Goal: Information Seeking & Learning: Learn about a topic

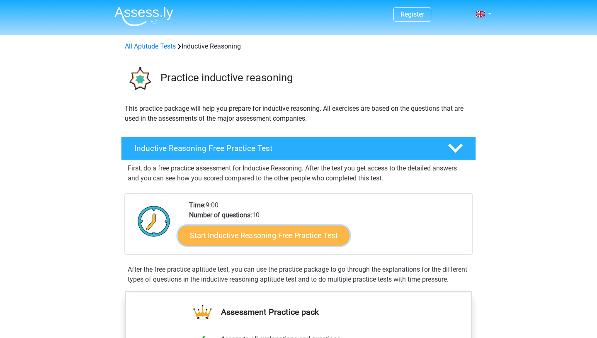
click at [291, 238] on link "Start Inductive Reasoning Free Practice Test" at bounding box center [264, 235] width 172 height 20
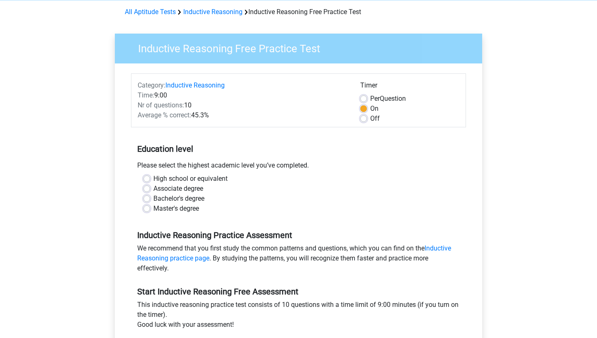
scroll to position [36, 0]
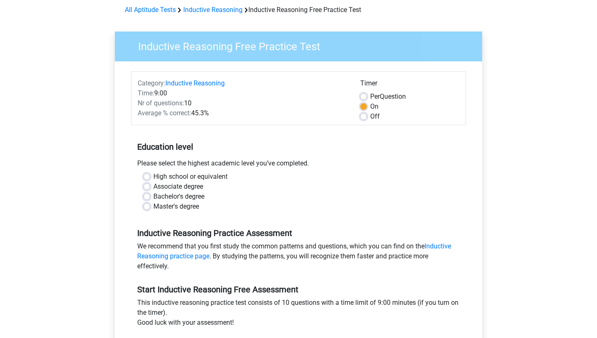
click at [153, 204] on label "Master's degree" at bounding box center [176, 206] width 46 height 10
click at [147, 204] on input "Master's degree" at bounding box center [146, 205] width 7 height 8
radio input "true"
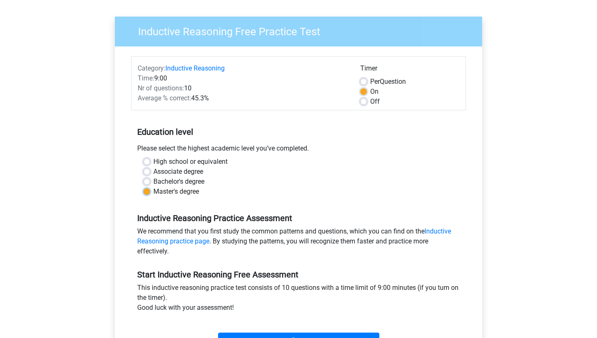
scroll to position [53, 0]
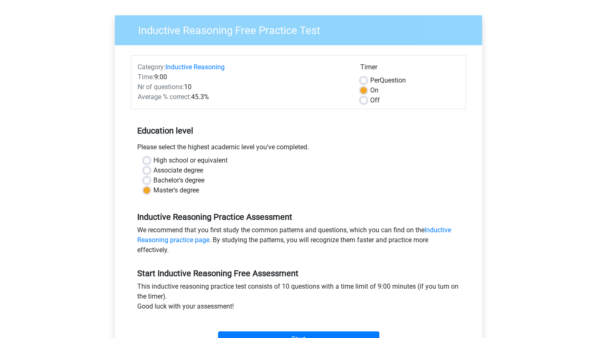
click at [153, 161] on label "High school or equivalent" at bounding box center [190, 160] width 74 height 10
click at [146, 161] on input "High school or equivalent" at bounding box center [146, 159] width 7 height 8
radio input "true"
click at [370, 102] on label "Off" at bounding box center [375, 100] width 10 height 10
click at [364, 102] on input "Off" at bounding box center [363, 99] width 7 height 8
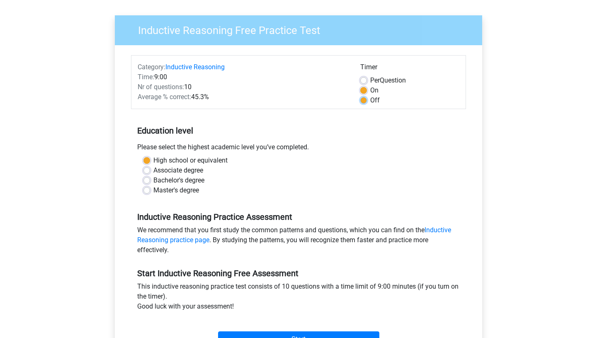
radio input "true"
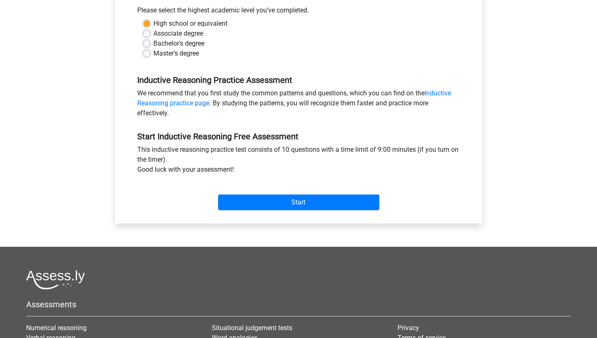
scroll to position [194, 0]
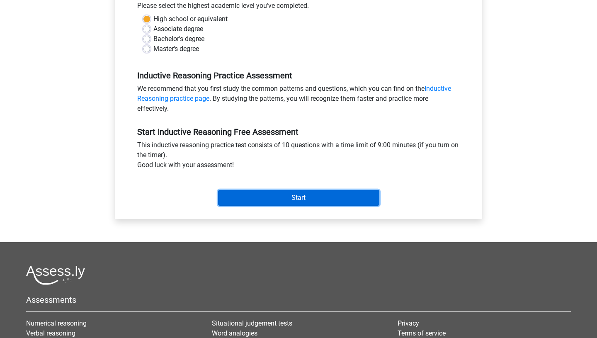
click at [259, 198] on input "Start" at bounding box center [298, 198] width 161 height 16
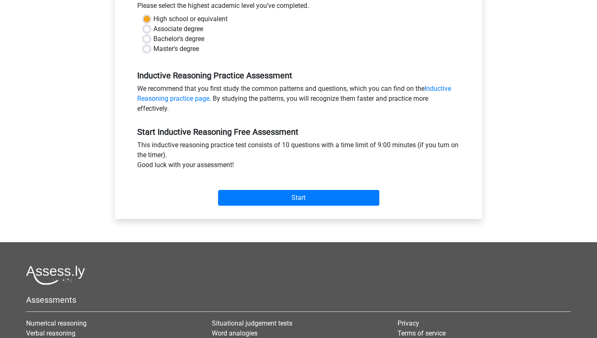
click at [153, 51] on label "Master's degree" at bounding box center [176, 49] width 46 height 10
click at [145, 51] on input "Master's degree" at bounding box center [146, 48] width 7 height 8
radio input "true"
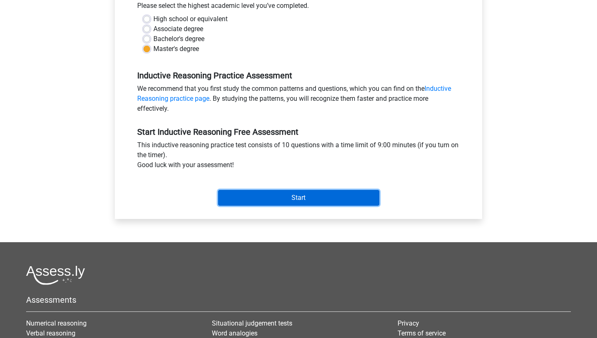
click at [259, 197] on input "Start" at bounding box center [298, 198] width 161 height 16
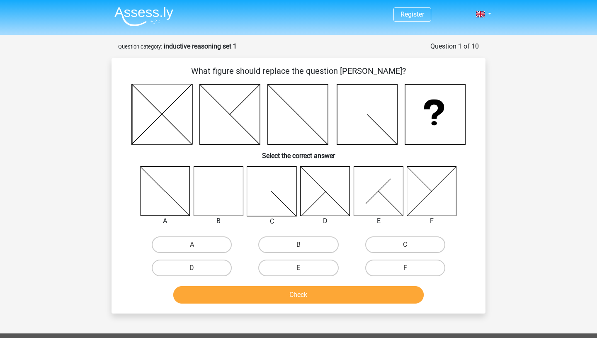
click at [224, 204] on icon at bounding box center [218, 190] width 49 height 49
click at [299, 240] on label "B" at bounding box center [298, 244] width 80 height 17
click at [299, 245] on input "B" at bounding box center [301, 247] width 5 height 5
radio input "true"
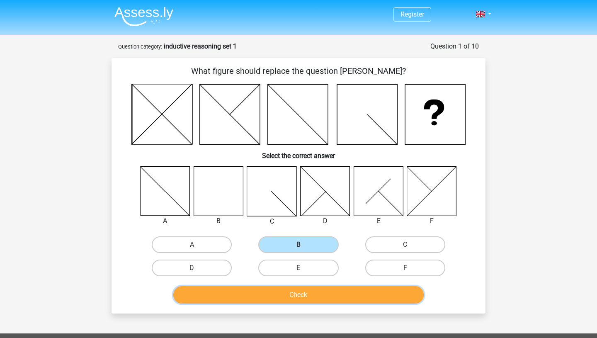
click at [294, 293] on button "Check" at bounding box center [298, 294] width 251 height 17
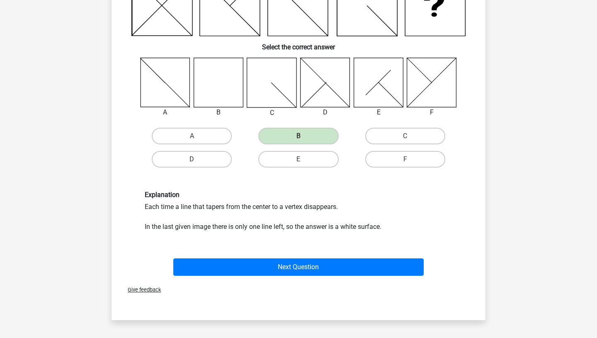
scroll to position [131, 0]
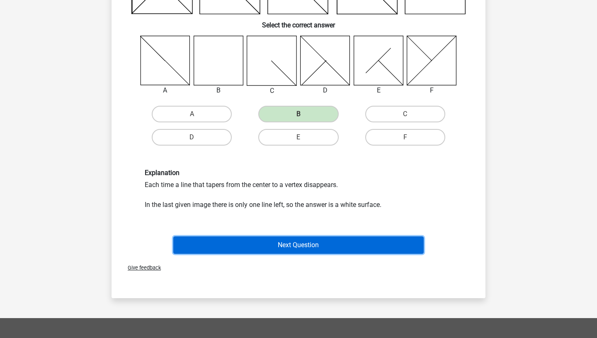
click at [300, 246] on button "Next Question" at bounding box center [298, 244] width 251 height 17
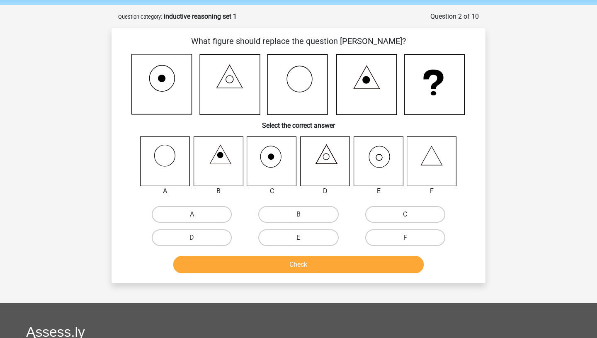
scroll to position [24, 0]
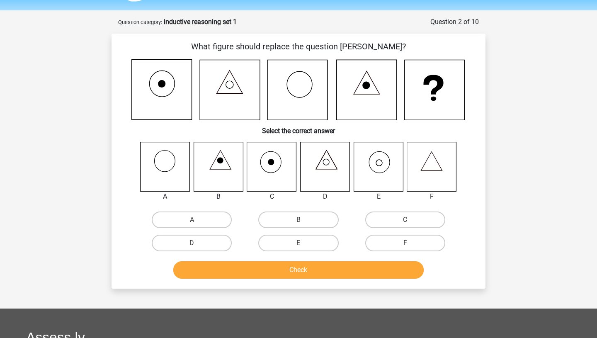
click at [169, 163] on icon at bounding box center [165, 166] width 49 height 49
click at [382, 153] on icon at bounding box center [378, 166] width 49 height 49
click at [309, 239] on label "E" at bounding box center [298, 243] width 80 height 17
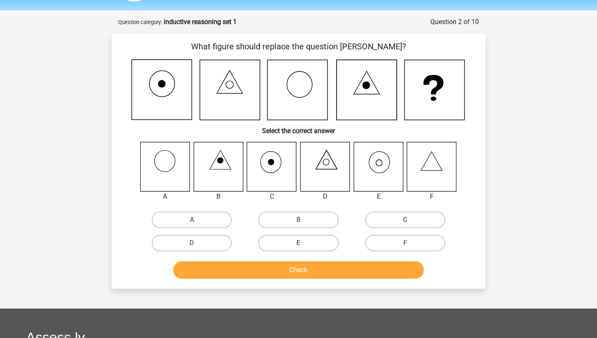
click at [304, 243] on input "E" at bounding box center [301, 245] width 5 height 5
radio input "true"
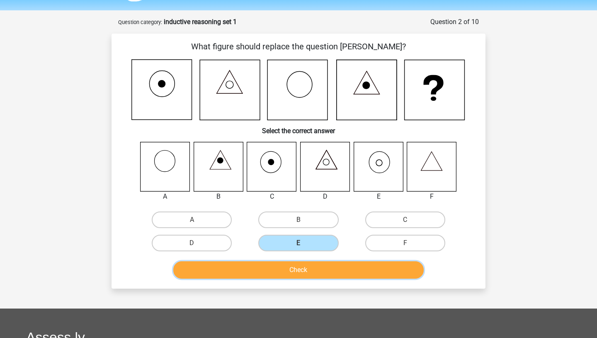
click at [299, 271] on button "Check" at bounding box center [298, 269] width 251 height 17
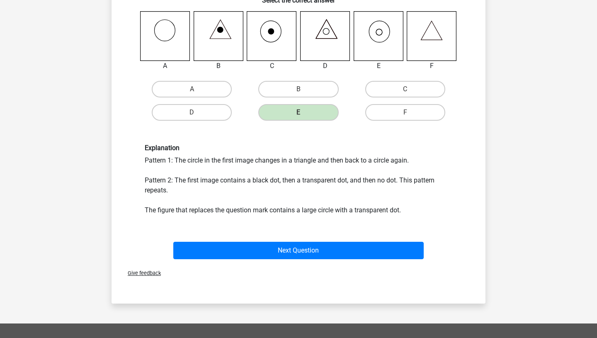
scroll to position [155, 0]
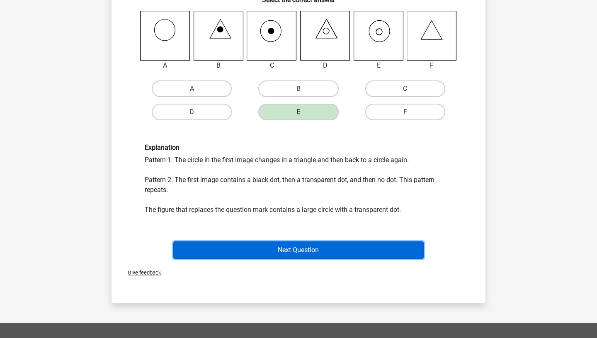
click at [294, 254] on button "Next Question" at bounding box center [298, 249] width 251 height 17
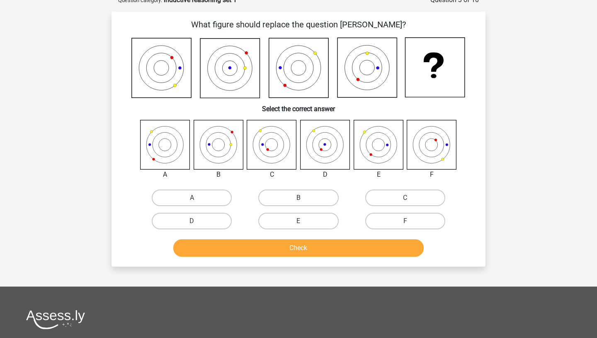
scroll to position [41, 0]
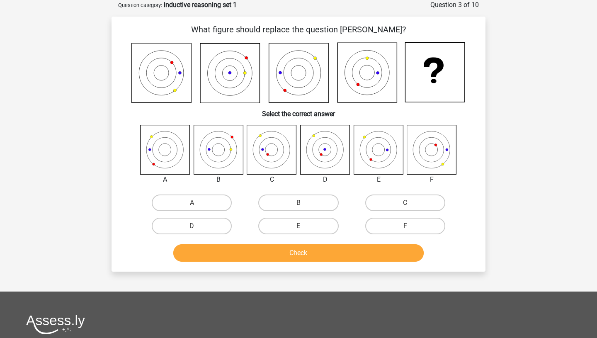
click at [210, 80] on icon at bounding box center [230, 74] width 60 height 60
click at [191, 201] on label "A" at bounding box center [192, 202] width 80 height 17
click at [192, 203] on input "A" at bounding box center [194, 205] width 5 height 5
radio input "true"
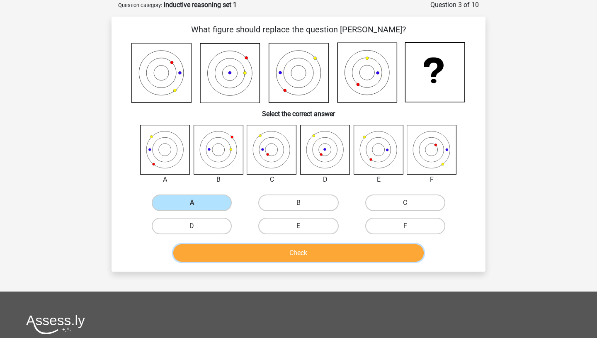
click at [206, 250] on button "Check" at bounding box center [298, 252] width 251 height 17
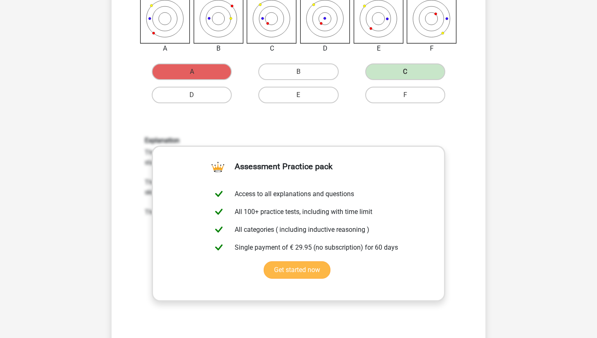
scroll to position [172, 0]
click at [288, 126] on div "Explanation The red dot moves from the bottom left to the top right of the figu…" at bounding box center [298, 245] width 347 height 257
click at [336, 303] on div "Explanation The red dot moves from the bottom left to the top right of the figu…" at bounding box center [298, 245] width 347 height 257
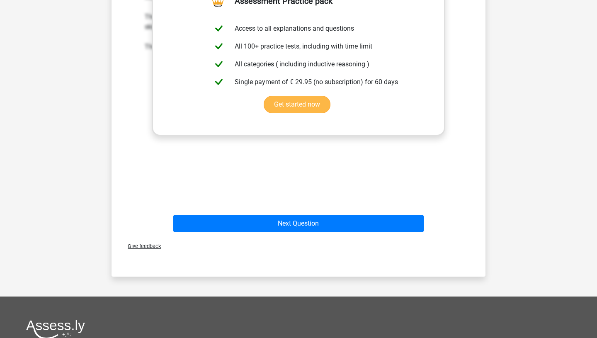
scroll to position [360, 0]
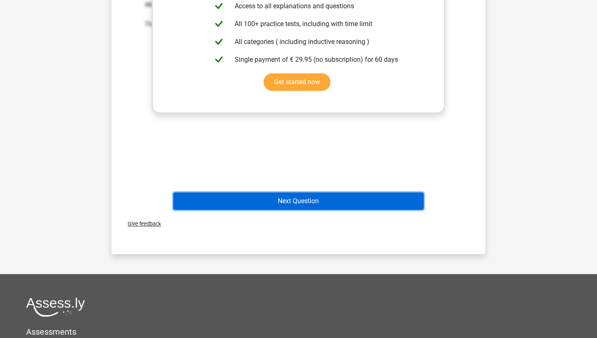
click at [289, 194] on button "Next Question" at bounding box center [298, 200] width 251 height 17
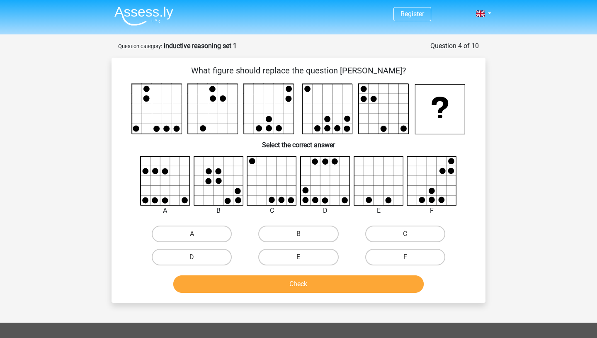
scroll to position [0, 0]
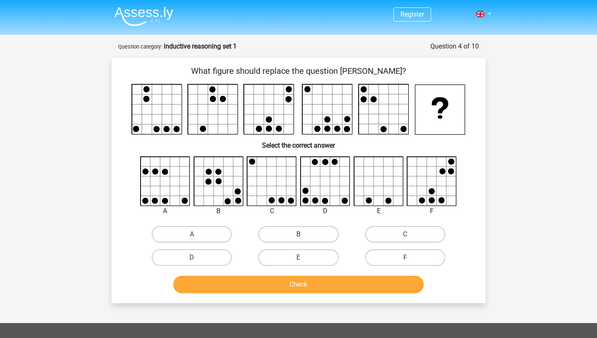
click at [279, 235] on label "B" at bounding box center [298, 234] width 80 height 17
click at [299, 235] on input "B" at bounding box center [301, 236] width 5 height 5
radio input "true"
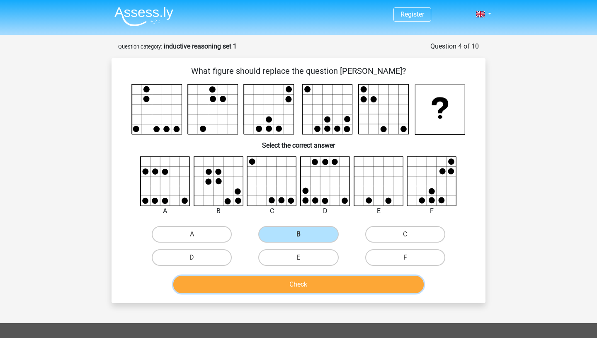
click at [278, 284] on button "Check" at bounding box center [298, 284] width 251 height 17
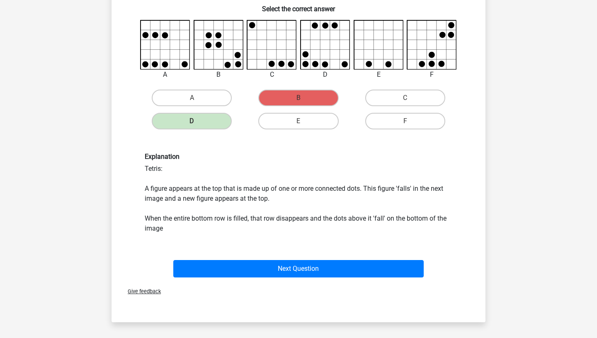
scroll to position [141, 0]
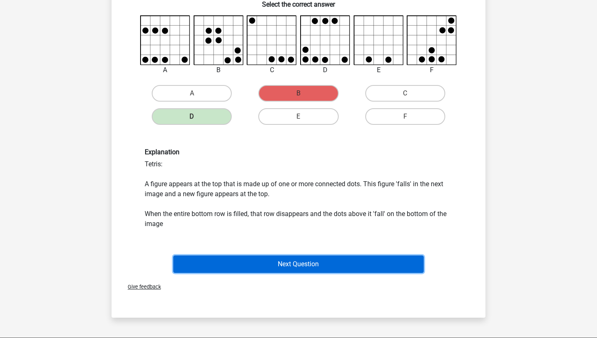
click at [316, 263] on button "Next Question" at bounding box center [298, 263] width 251 height 17
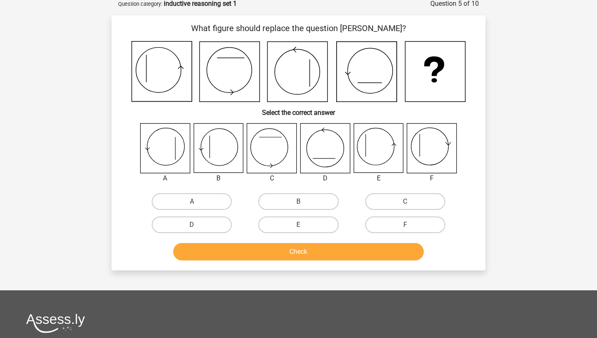
scroll to position [41, 0]
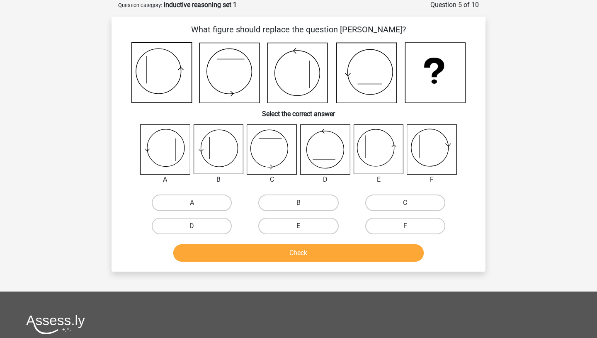
click at [307, 223] on label "E" at bounding box center [298, 226] width 80 height 17
click at [304, 226] on input "E" at bounding box center [301, 228] width 5 height 5
radio input "true"
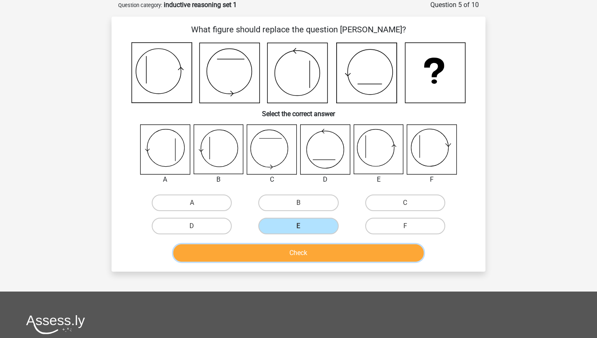
click at [294, 249] on button "Check" at bounding box center [298, 252] width 251 height 17
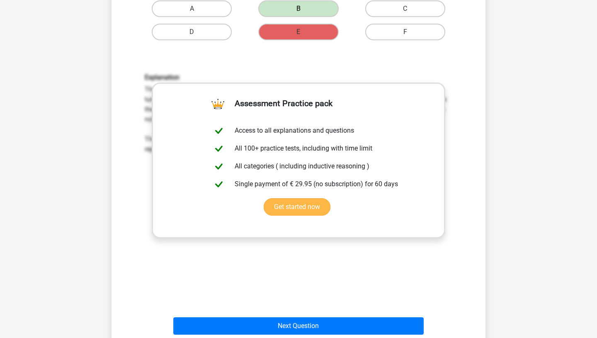
scroll to position [240, 0]
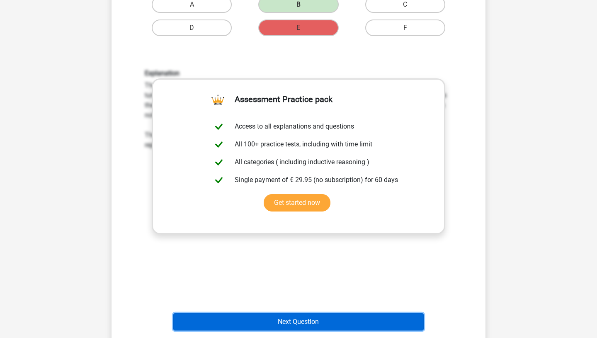
click at [331, 322] on button "Next Question" at bounding box center [298, 321] width 251 height 17
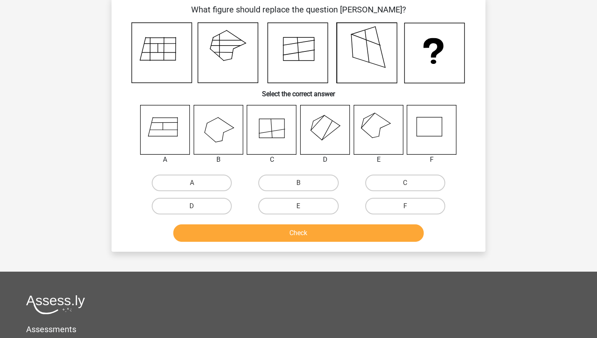
scroll to position [41, 0]
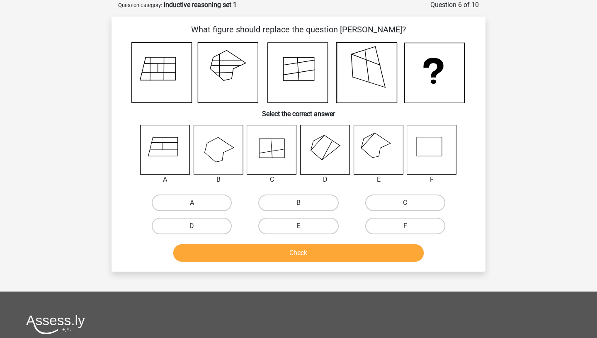
click at [185, 198] on label "A" at bounding box center [192, 202] width 80 height 17
click at [192, 203] on input "A" at bounding box center [194, 205] width 5 height 5
radio input "true"
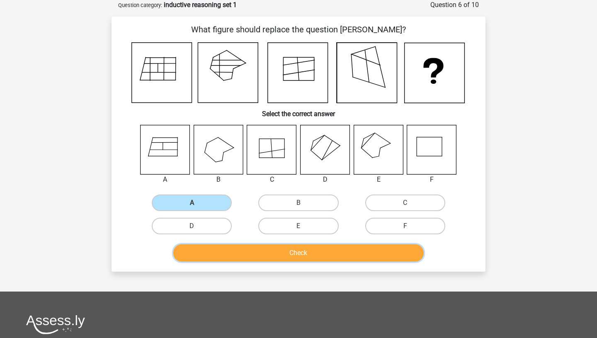
click at [231, 252] on button "Check" at bounding box center [298, 252] width 251 height 17
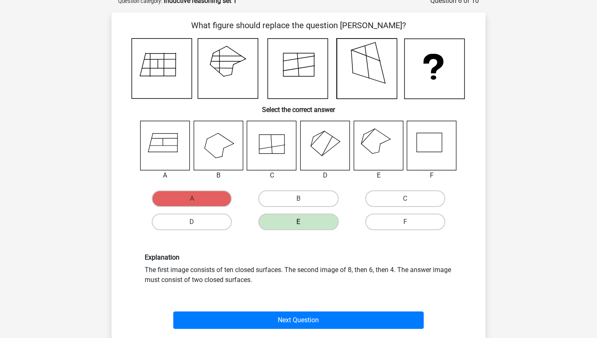
scroll to position [46, 0]
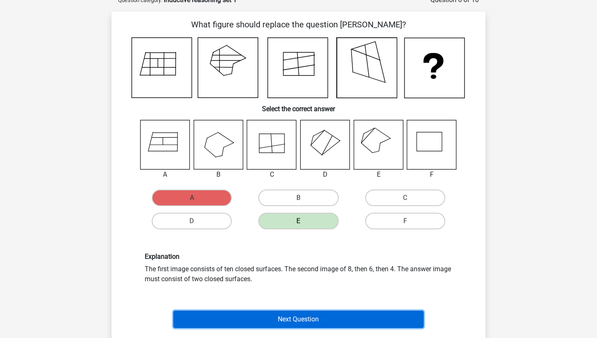
click at [251, 317] on button "Next Question" at bounding box center [298, 319] width 251 height 17
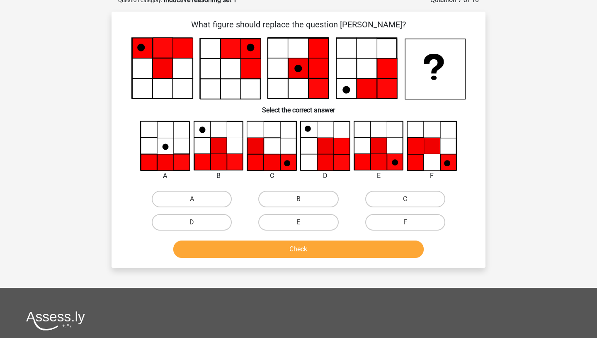
scroll to position [41, 0]
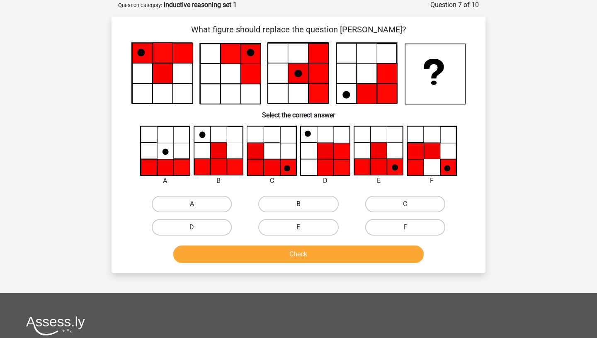
click at [312, 206] on label "B" at bounding box center [298, 204] width 80 height 17
click at [304, 206] on input "B" at bounding box center [301, 206] width 5 height 5
radio input "true"
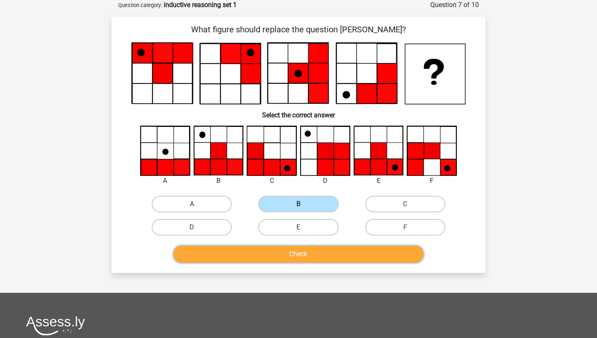
click at [297, 257] on button "Check" at bounding box center [298, 253] width 251 height 17
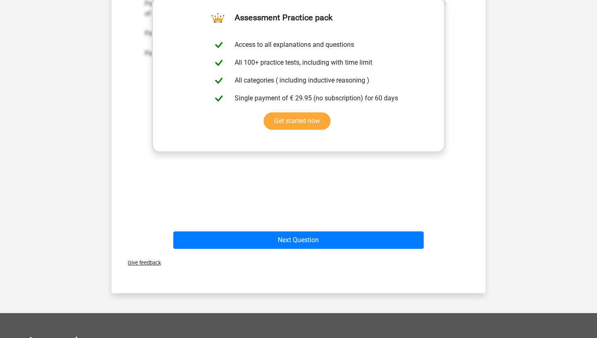
scroll to position [327, 0]
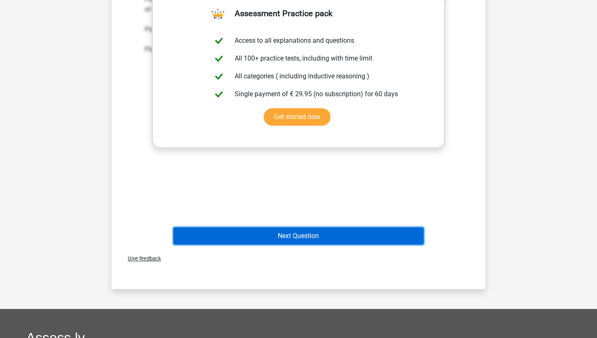
click at [288, 238] on button "Next Question" at bounding box center [298, 235] width 251 height 17
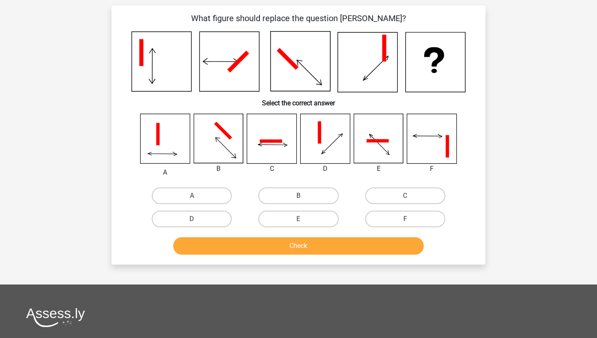
scroll to position [41, 0]
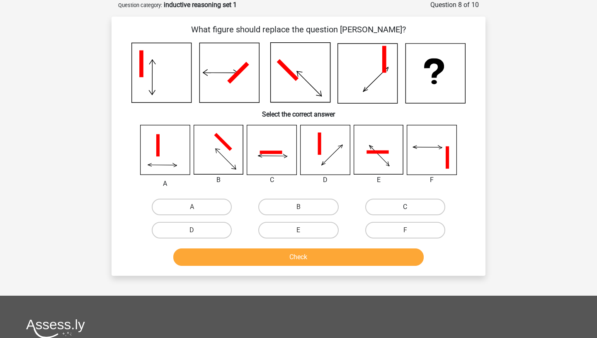
click at [379, 208] on label "C" at bounding box center [405, 207] width 80 height 17
click at [405, 208] on input "C" at bounding box center [407, 209] width 5 height 5
radio input "true"
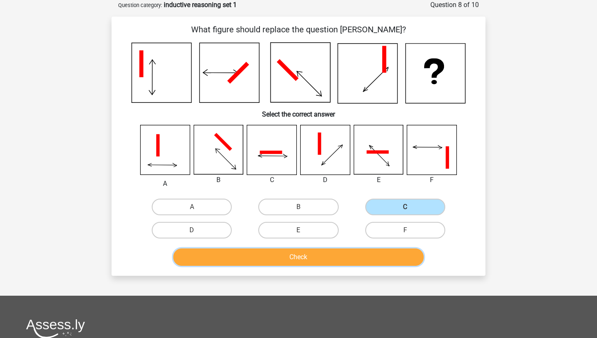
click at [335, 257] on button "Check" at bounding box center [298, 256] width 251 height 17
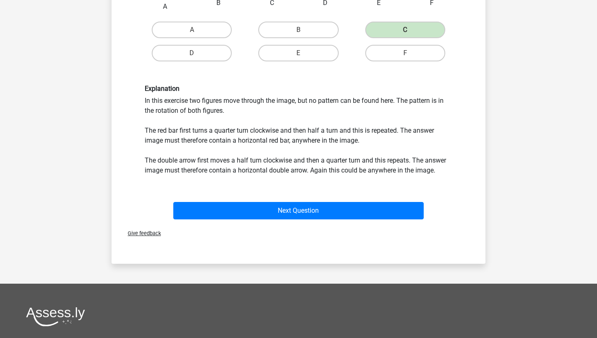
scroll to position [231, 0]
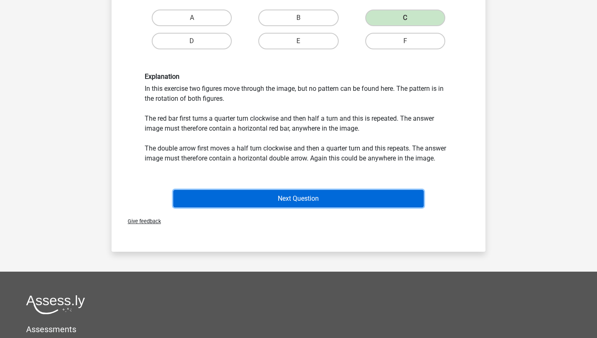
click at [274, 199] on button "Next Question" at bounding box center [298, 198] width 251 height 17
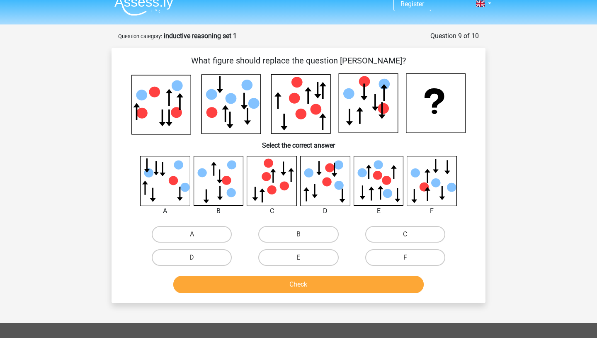
scroll to position [7, 0]
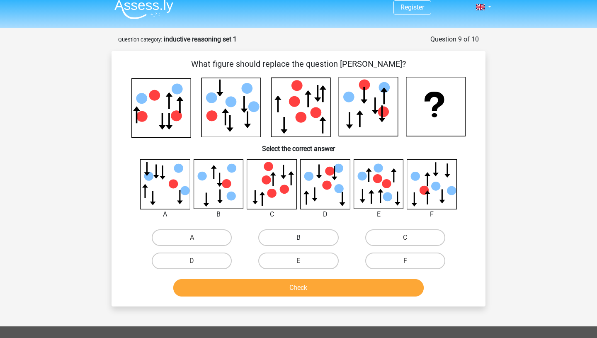
click at [296, 239] on label "B" at bounding box center [298, 237] width 80 height 17
click at [299, 239] on input "B" at bounding box center [301, 240] width 5 height 5
radio input "true"
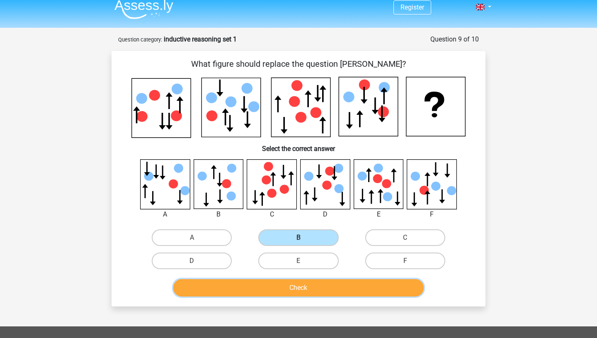
click at [284, 291] on button "Check" at bounding box center [298, 287] width 251 height 17
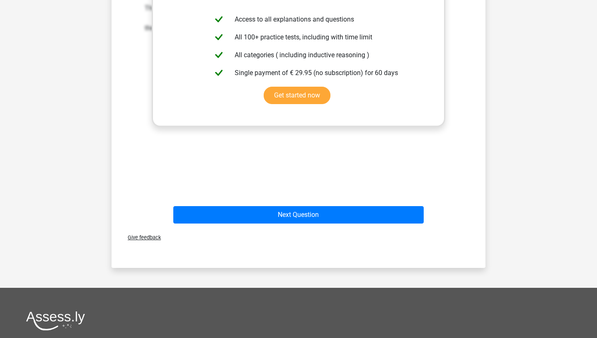
scroll to position [371, 0]
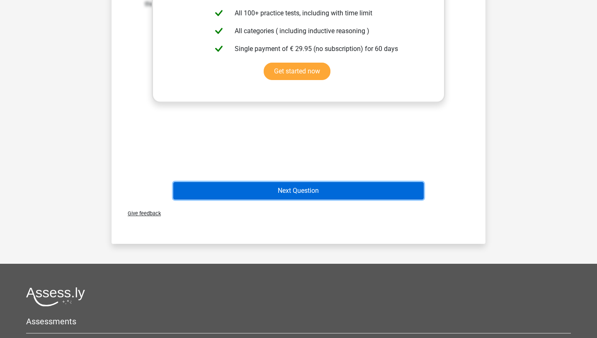
click at [284, 192] on button "Next Question" at bounding box center [298, 190] width 251 height 17
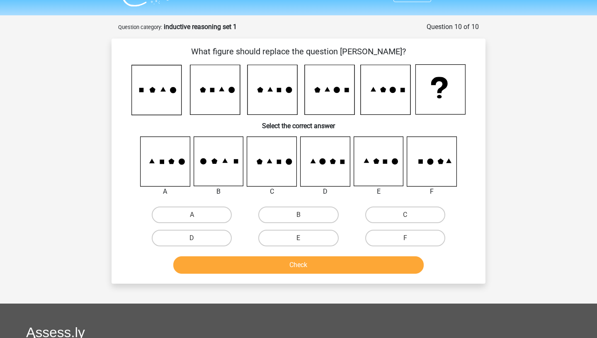
scroll to position [20, 0]
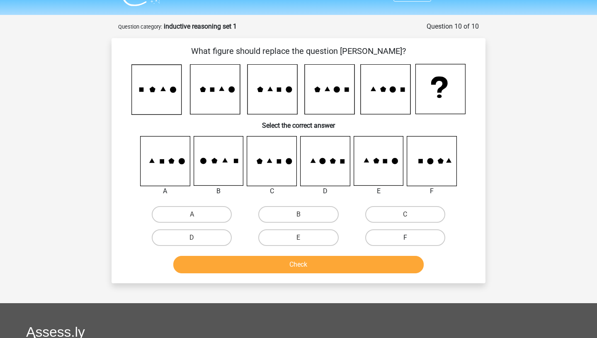
click at [367, 236] on label "F" at bounding box center [405, 237] width 80 height 17
click at [405, 238] on input "F" at bounding box center [407, 240] width 5 height 5
radio input "true"
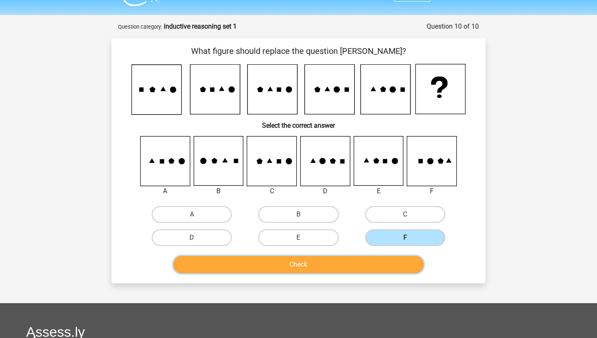
click at [293, 262] on button "Check" at bounding box center [298, 264] width 251 height 17
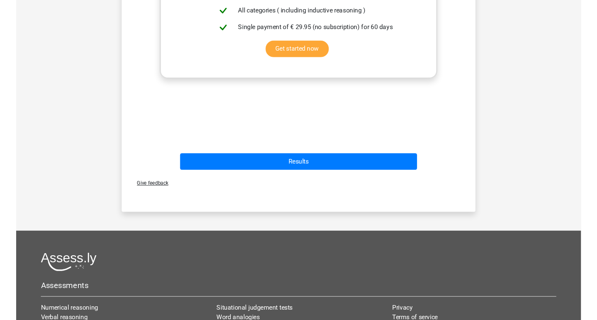
scroll to position [386, 0]
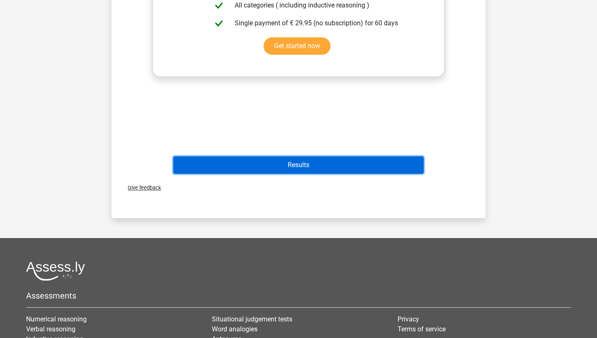
click at [276, 167] on button "Results" at bounding box center [298, 164] width 251 height 17
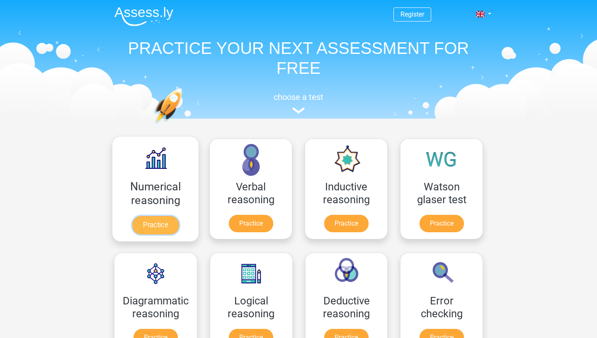
click at [150, 223] on link "Practice" at bounding box center [155, 225] width 46 height 18
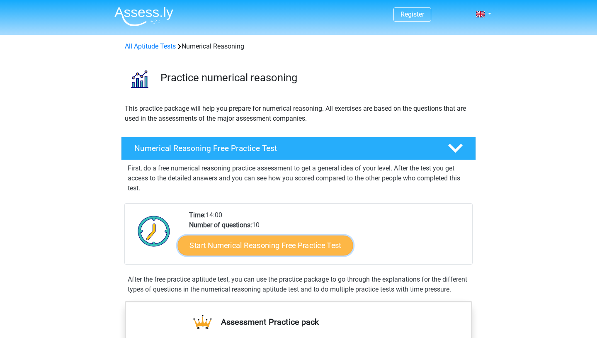
click at [224, 245] on link "Start Numerical Reasoning Free Practice Test" at bounding box center [265, 245] width 175 height 20
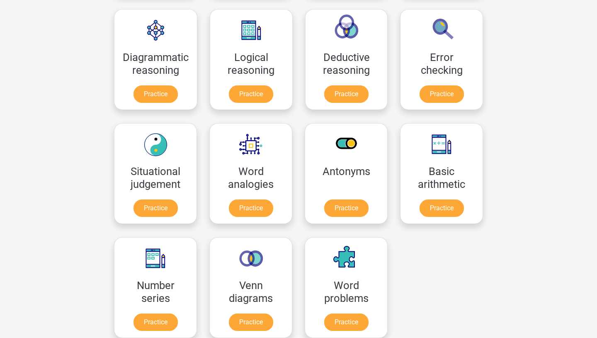
scroll to position [291, 0]
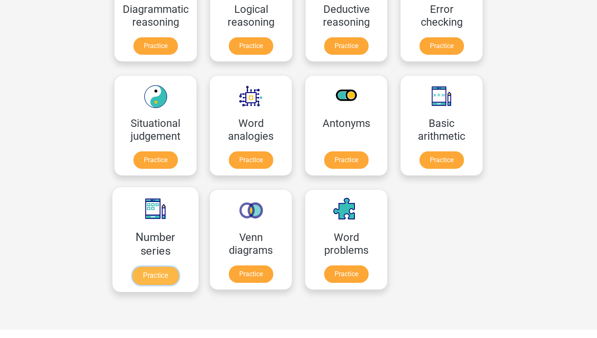
click at [147, 276] on link "Practice" at bounding box center [155, 276] width 46 height 18
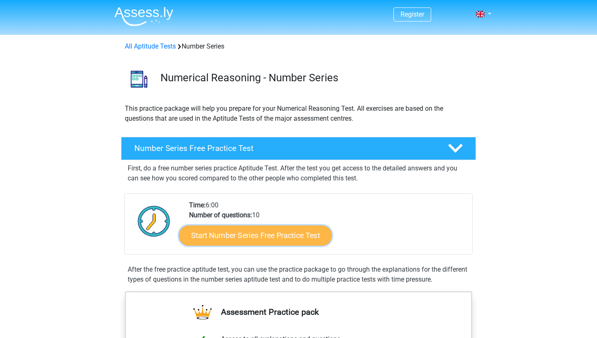
click at [217, 240] on link "Start Number Series Free Practice Test" at bounding box center [255, 235] width 153 height 20
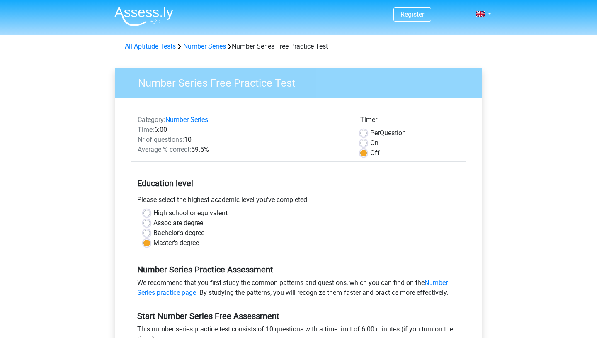
click at [370, 143] on label "On" at bounding box center [374, 143] width 8 height 10
click at [362, 143] on input "On" at bounding box center [363, 142] width 7 height 8
radio input "true"
click at [153, 213] on label "High school or equivalent" at bounding box center [190, 213] width 74 height 10
click at [147, 213] on input "High school or equivalent" at bounding box center [146, 212] width 7 height 8
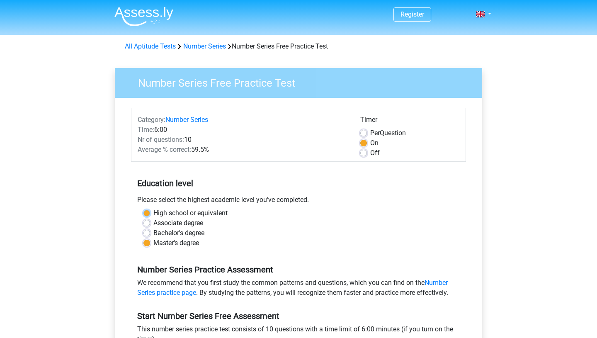
radio input "true"
click at [370, 151] on label "Off" at bounding box center [375, 153] width 10 height 10
click at [364, 151] on input "Off" at bounding box center [363, 152] width 7 height 8
radio input "true"
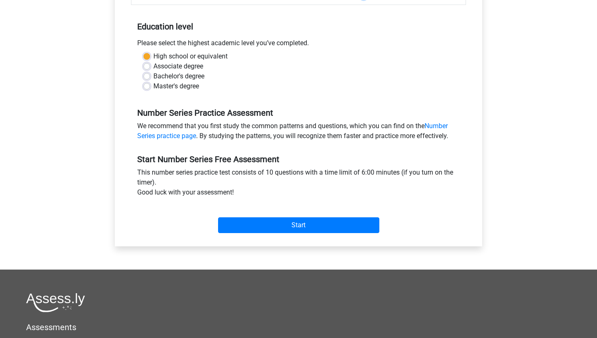
scroll to position [171, 0]
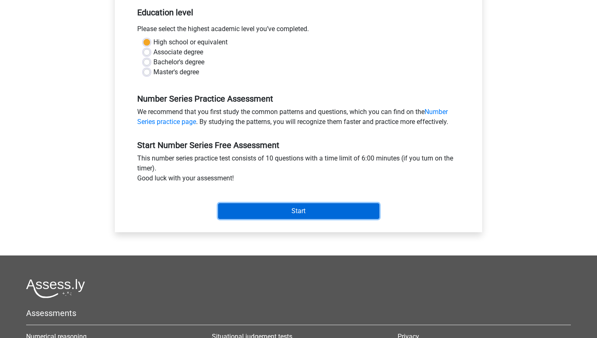
click at [303, 204] on input "Start" at bounding box center [298, 211] width 161 height 16
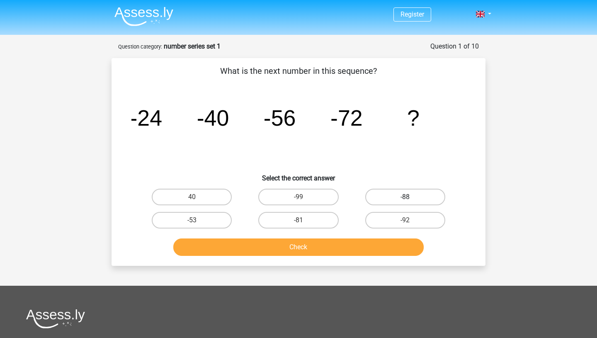
click at [387, 195] on label "-88" at bounding box center [405, 197] width 80 height 17
click at [405, 197] on input "-88" at bounding box center [407, 199] width 5 height 5
radio input "true"
click at [360, 244] on button "Check" at bounding box center [298, 246] width 251 height 17
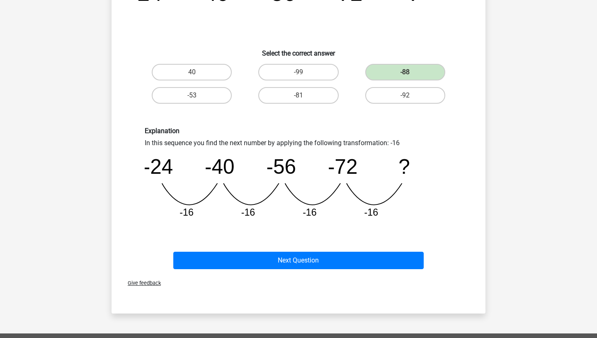
scroll to position [125, 0]
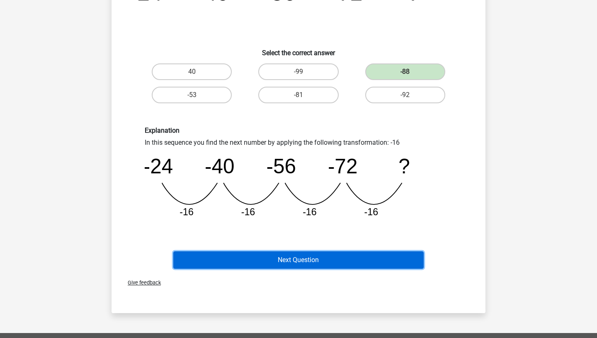
click at [323, 262] on button "Next Question" at bounding box center [298, 259] width 251 height 17
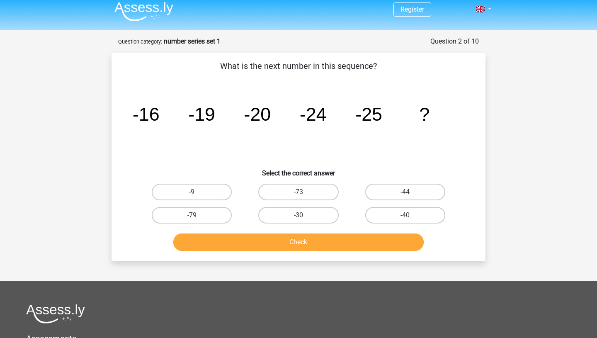
scroll to position [8, 0]
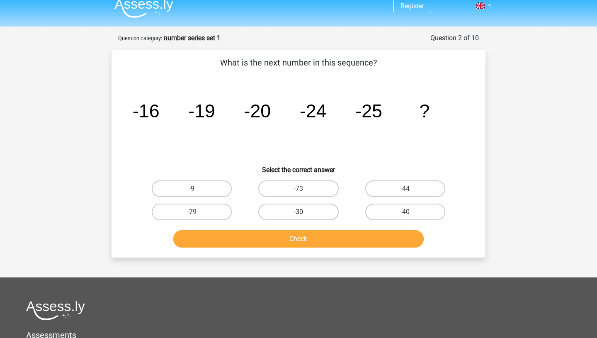
click at [268, 212] on label "-30" at bounding box center [298, 212] width 80 height 17
click at [299, 212] on input "-30" at bounding box center [301, 214] width 5 height 5
radio input "true"
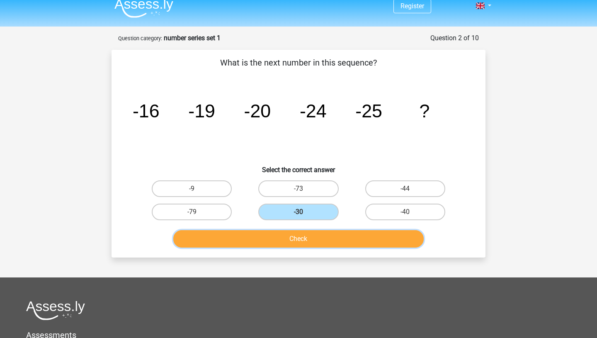
click at [271, 234] on button "Check" at bounding box center [298, 238] width 251 height 17
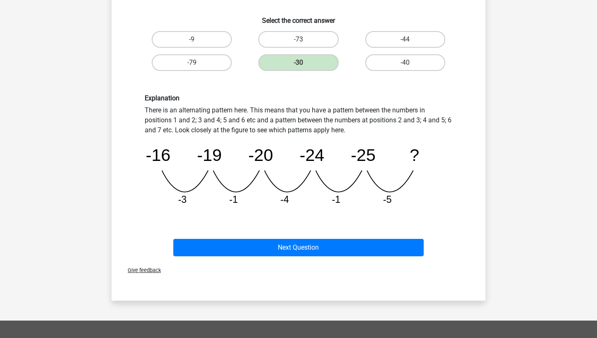
scroll to position [159, 0]
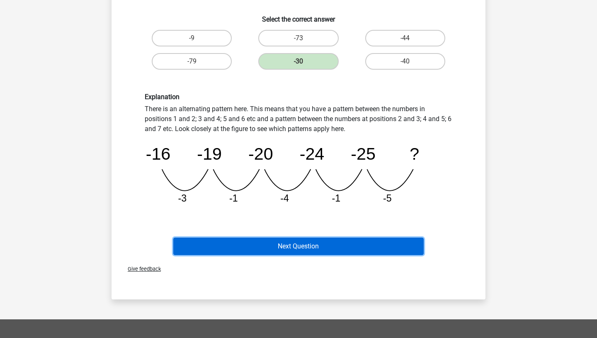
click at [249, 250] on button "Next Question" at bounding box center [298, 246] width 251 height 17
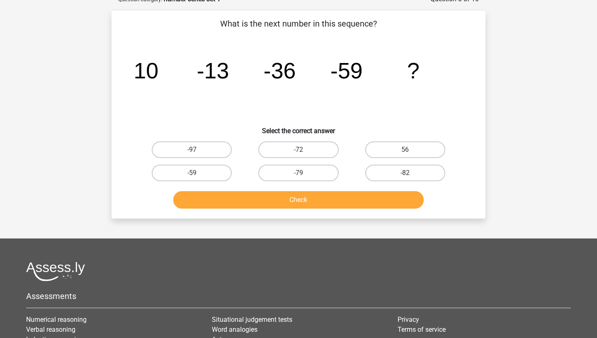
scroll to position [41, 0]
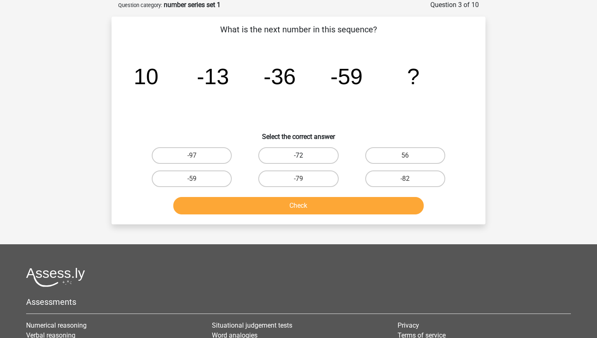
click at [301, 150] on label "-72" at bounding box center [298, 155] width 80 height 17
click at [301, 155] on input "-72" at bounding box center [301, 157] width 5 height 5
radio input "true"
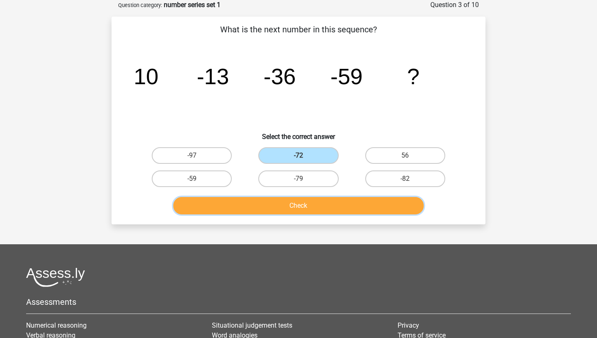
click at [313, 204] on button "Check" at bounding box center [298, 205] width 251 height 17
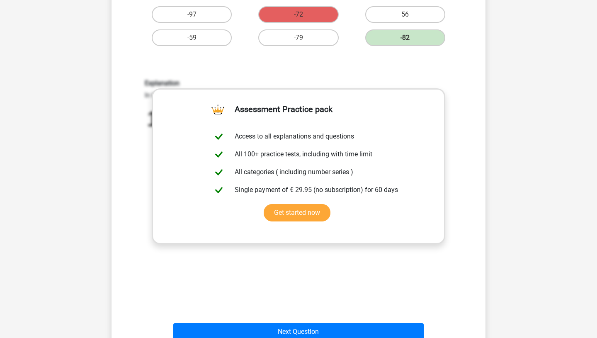
scroll to position [205, 0]
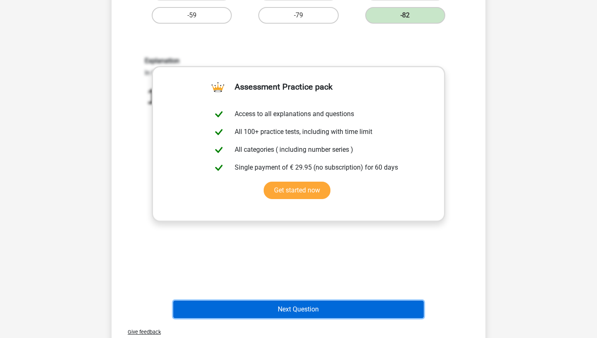
click at [293, 310] on button "Next Question" at bounding box center [298, 309] width 251 height 17
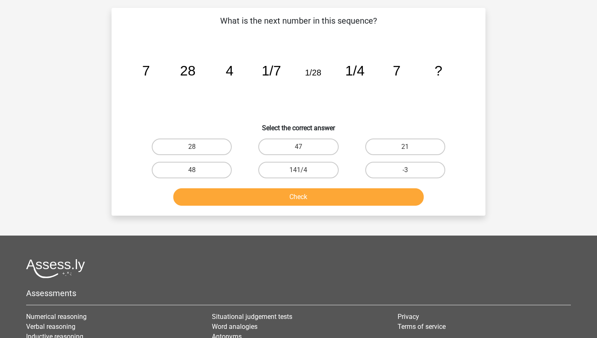
scroll to position [41, 0]
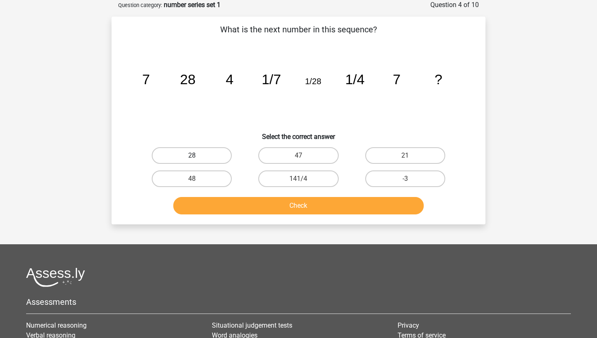
click at [200, 154] on label "28" at bounding box center [192, 155] width 80 height 17
click at [197, 155] on input "28" at bounding box center [194, 157] width 5 height 5
radio input "true"
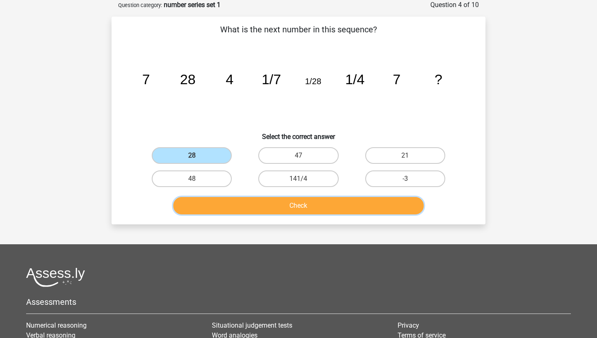
click at [233, 210] on button "Check" at bounding box center [298, 205] width 251 height 17
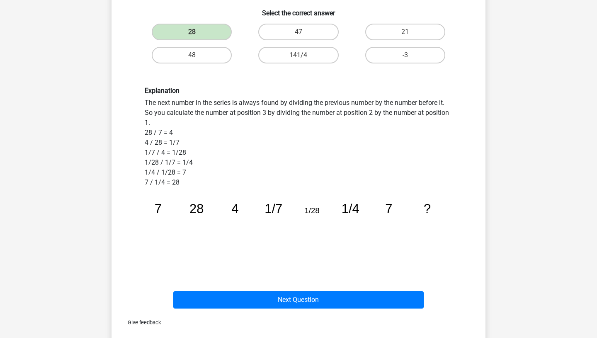
scroll to position [167, 0]
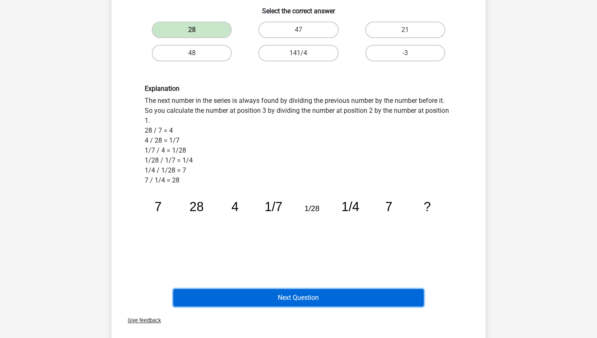
click at [263, 292] on button "Next Question" at bounding box center [298, 297] width 251 height 17
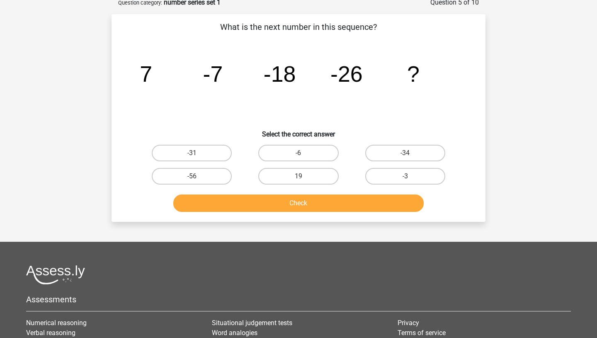
scroll to position [41, 0]
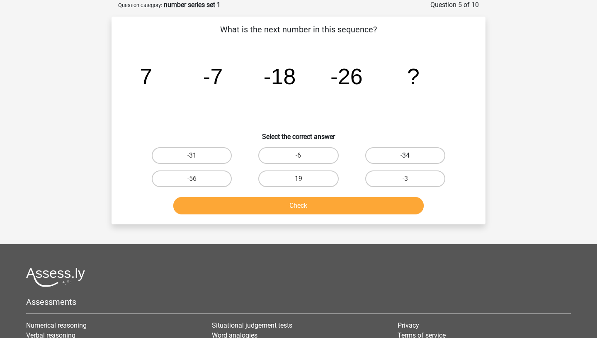
click at [400, 150] on label "-34" at bounding box center [405, 155] width 80 height 17
click at [405, 155] on input "-34" at bounding box center [407, 157] width 5 height 5
radio input "true"
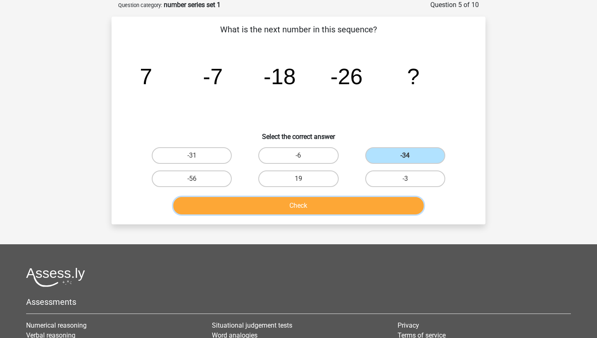
click at [323, 206] on button "Check" at bounding box center [298, 205] width 251 height 17
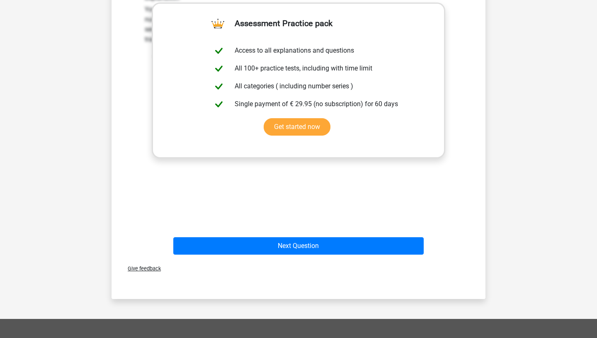
scroll to position [271, 0]
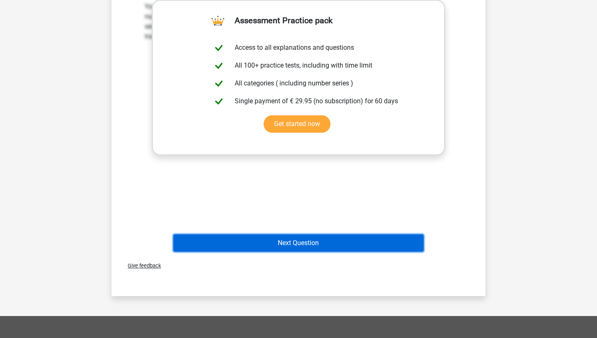
click at [233, 247] on button "Next Question" at bounding box center [298, 242] width 251 height 17
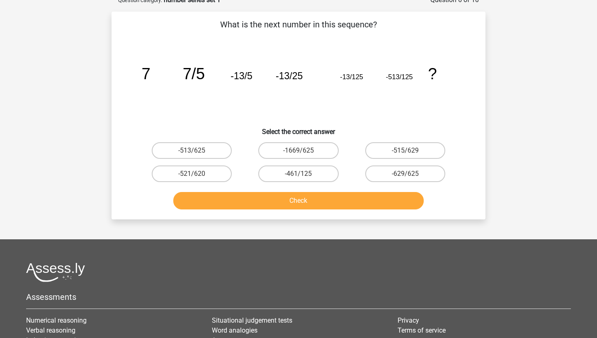
scroll to position [41, 0]
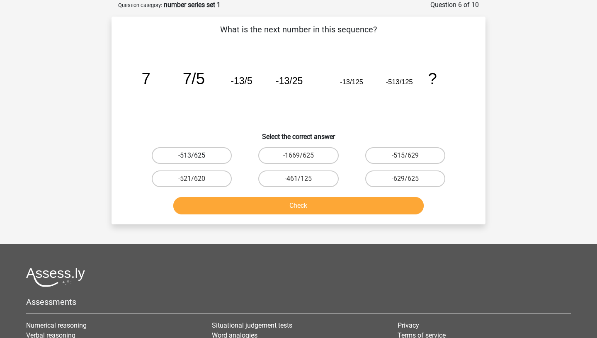
click at [206, 154] on label "-513/625" at bounding box center [192, 155] width 80 height 17
click at [197, 155] on input "-513/625" at bounding box center [194, 157] width 5 height 5
radio input "true"
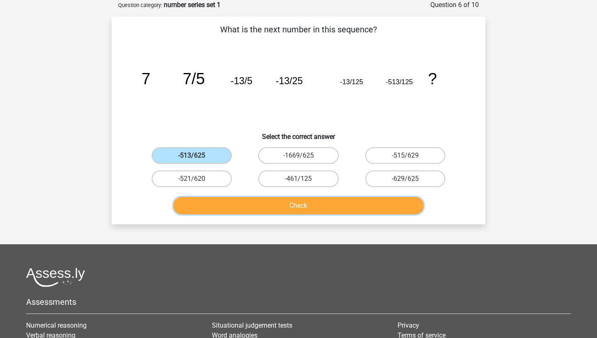
click at [227, 200] on button "Check" at bounding box center [298, 205] width 251 height 17
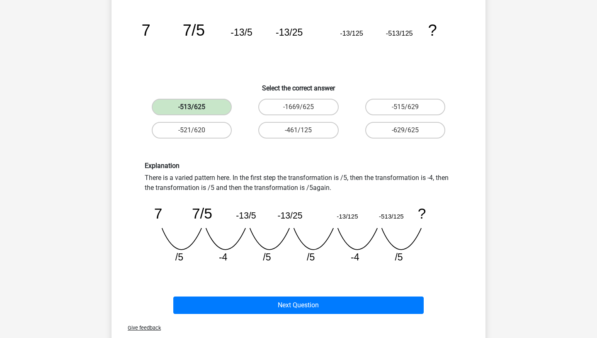
scroll to position [91, 0]
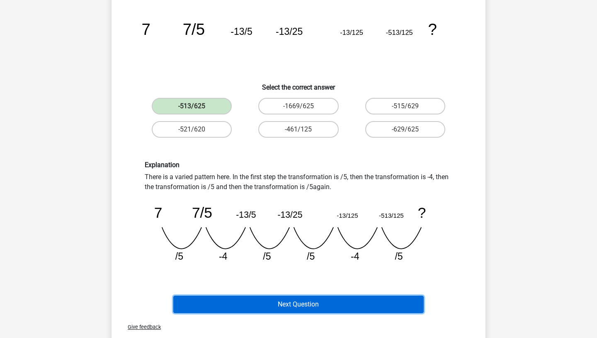
click at [291, 306] on button "Next Question" at bounding box center [298, 304] width 251 height 17
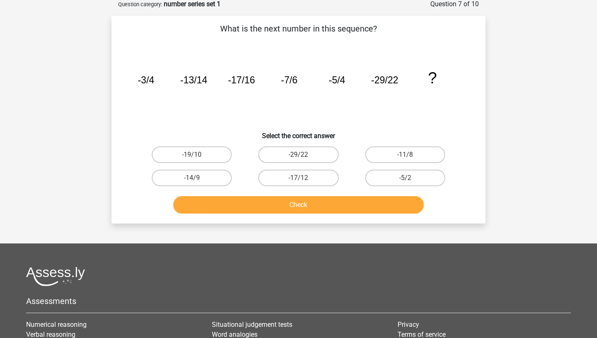
scroll to position [41, 0]
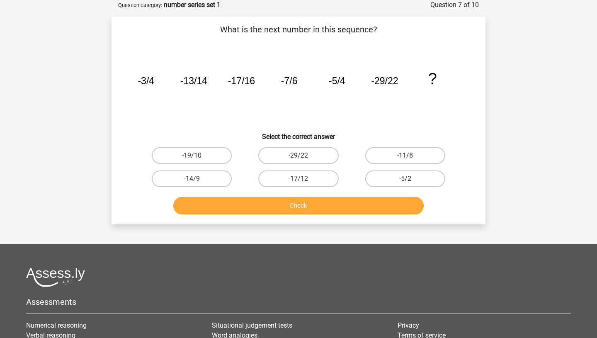
click at [374, 175] on label "-5/2" at bounding box center [405, 178] width 80 height 17
click at [405, 179] on input "-5/2" at bounding box center [407, 181] width 5 height 5
radio input "true"
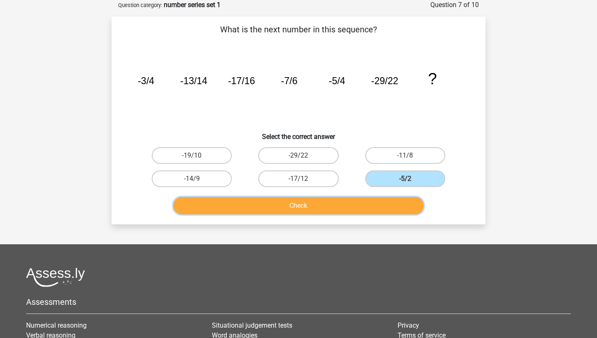
click at [346, 205] on button "Check" at bounding box center [298, 205] width 251 height 17
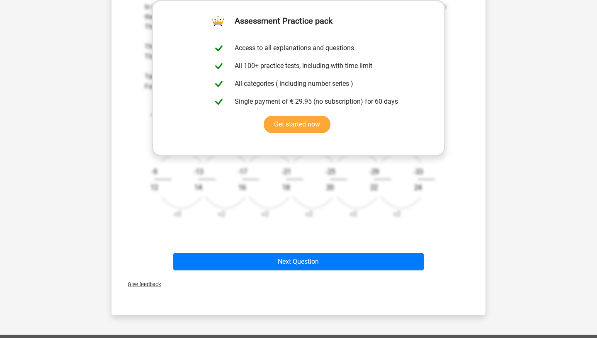
scroll to position [283, 0]
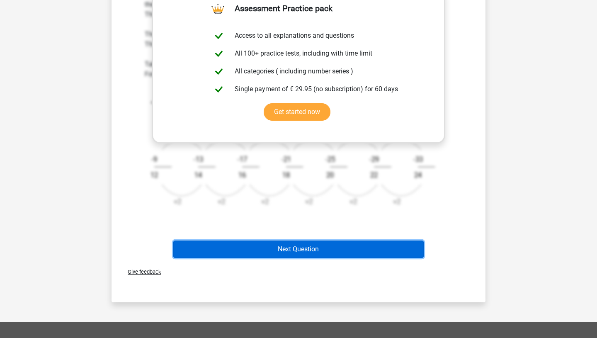
click at [322, 252] on button "Next Question" at bounding box center [298, 248] width 251 height 17
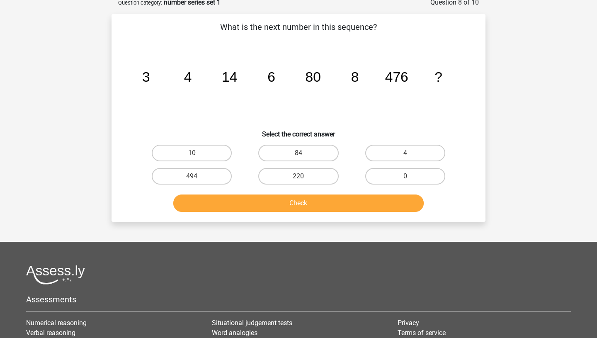
scroll to position [41, 0]
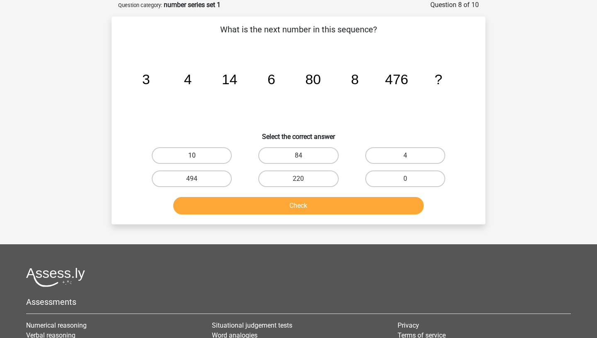
click at [204, 149] on label "10" at bounding box center [192, 155] width 80 height 17
click at [197, 155] on input "10" at bounding box center [194, 157] width 5 height 5
radio input "true"
click at [207, 179] on label "494" at bounding box center [192, 178] width 80 height 17
click at [197, 179] on input "494" at bounding box center [194, 181] width 5 height 5
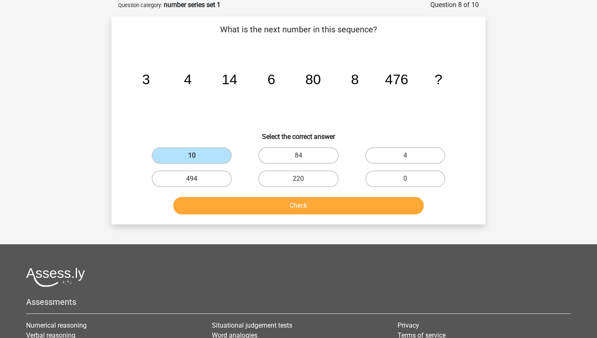
radio input "true"
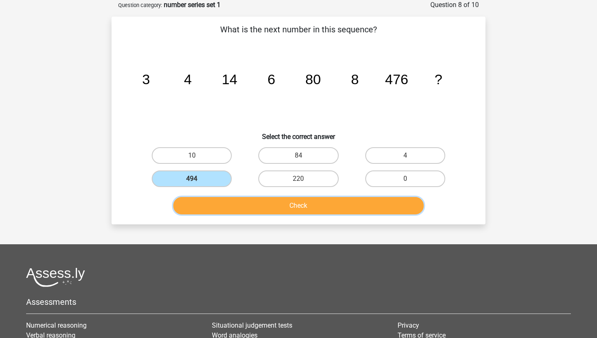
click at [213, 208] on button "Check" at bounding box center [298, 205] width 251 height 17
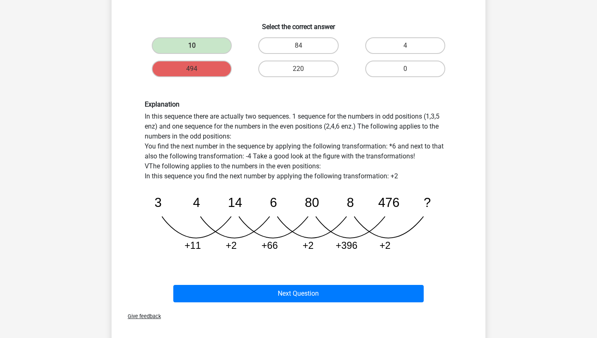
scroll to position [153, 0]
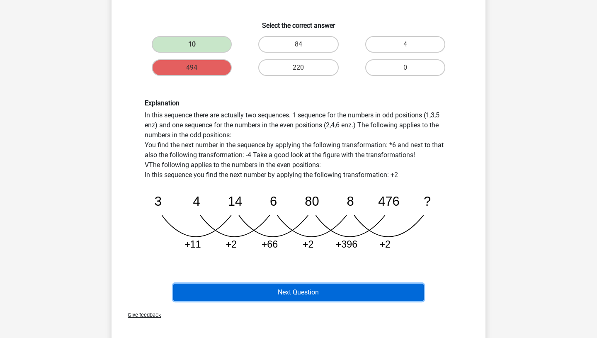
click at [274, 292] on button "Next Question" at bounding box center [298, 292] width 251 height 17
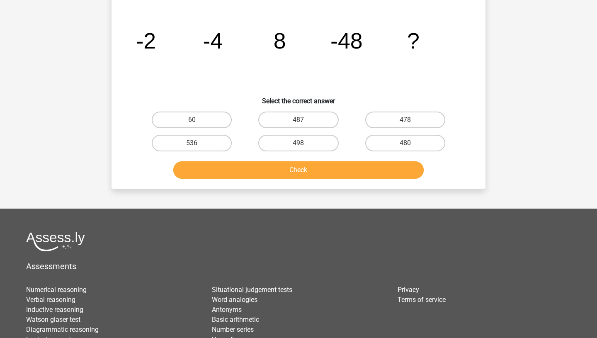
scroll to position [41, 0]
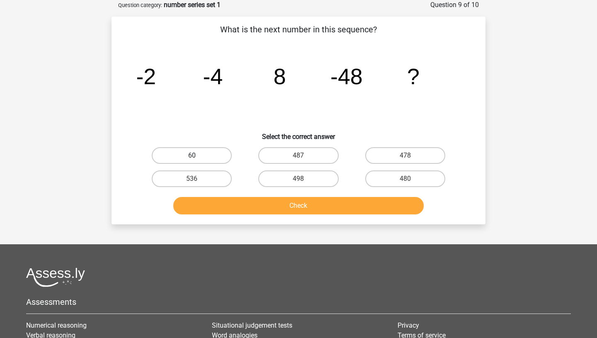
click at [199, 155] on label "60" at bounding box center [192, 155] width 80 height 17
click at [197, 155] on input "60" at bounding box center [194, 157] width 5 height 5
radio input "true"
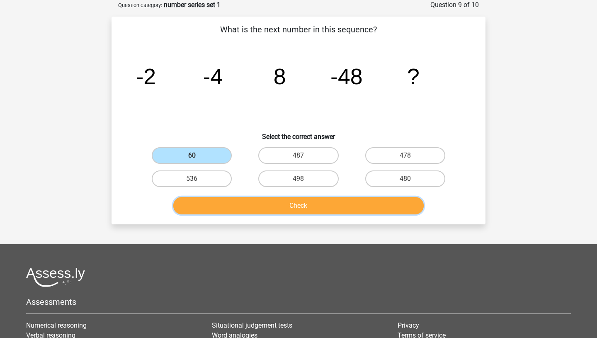
click at [199, 205] on button "Check" at bounding box center [298, 205] width 251 height 17
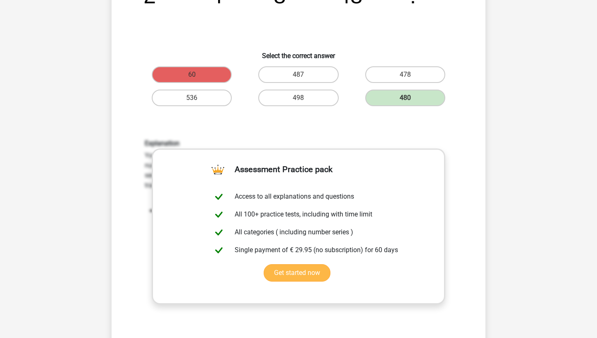
scroll to position [202, 0]
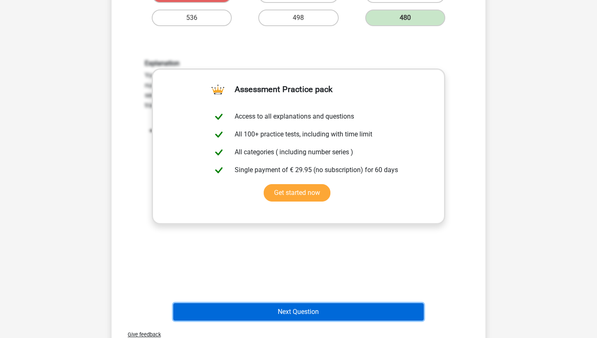
click at [296, 309] on button "Next Question" at bounding box center [298, 311] width 251 height 17
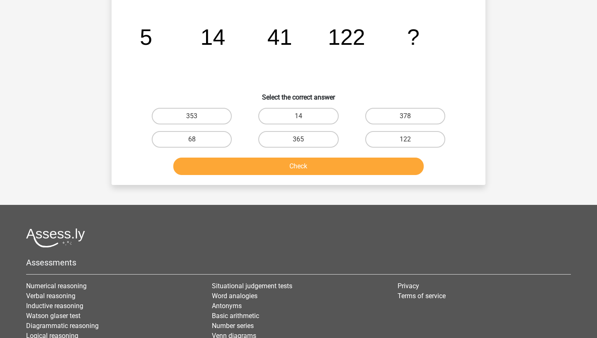
scroll to position [41, 0]
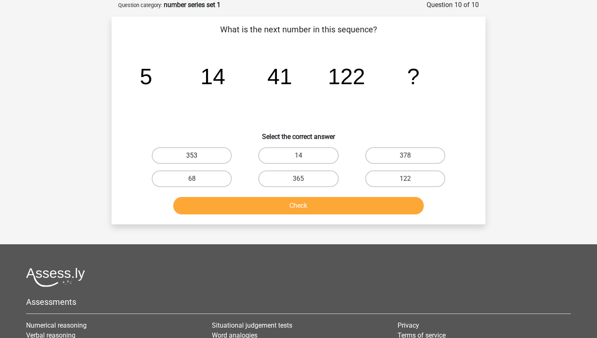
click at [211, 148] on label "353" at bounding box center [192, 155] width 80 height 17
click at [197, 155] on input "353" at bounding box center [194, 157] width 5 height 5
radio input "true"
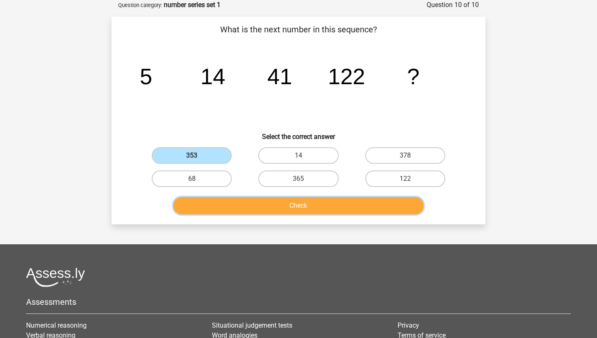
click at [227, 204] on button "Check" at bounding box center [298, 205] width 251 height 17
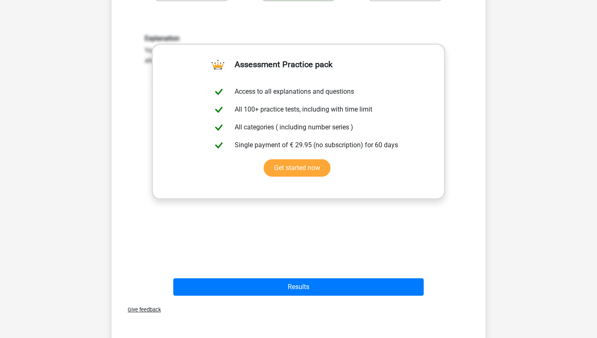
scroll to position [239, 0]
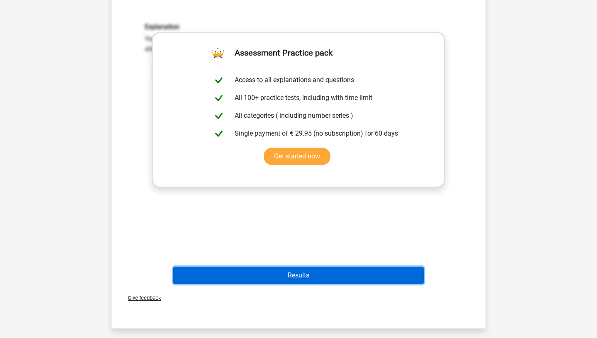
click at [293, 275] on button "Results" at bounding box center [298, 275] width 251 height 17
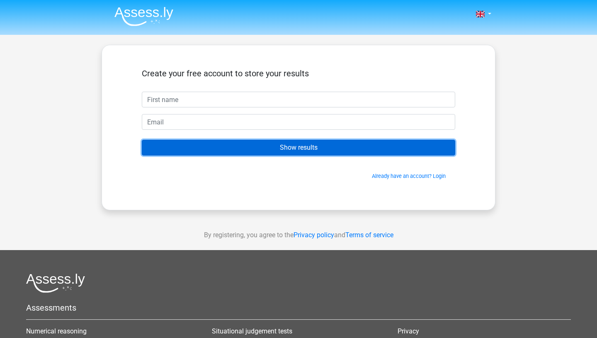
click at [320, 150] on input "Show results" at bounding box center [298, 148] width 313 height 16
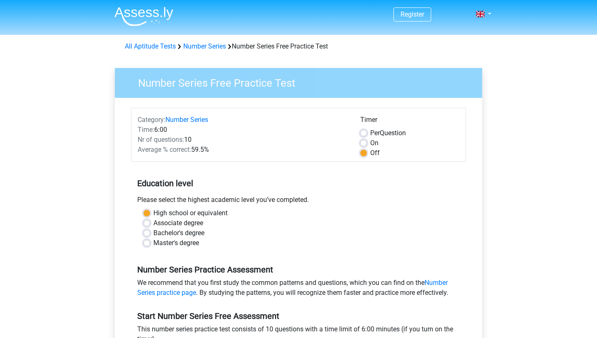
scroll to position [171, 0]
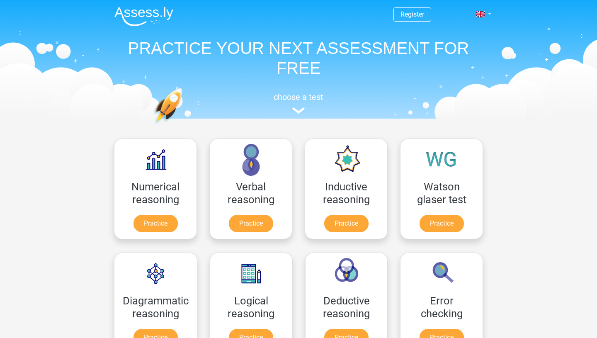
scroll to position [291, 0]
